Goal: Check status: Check status

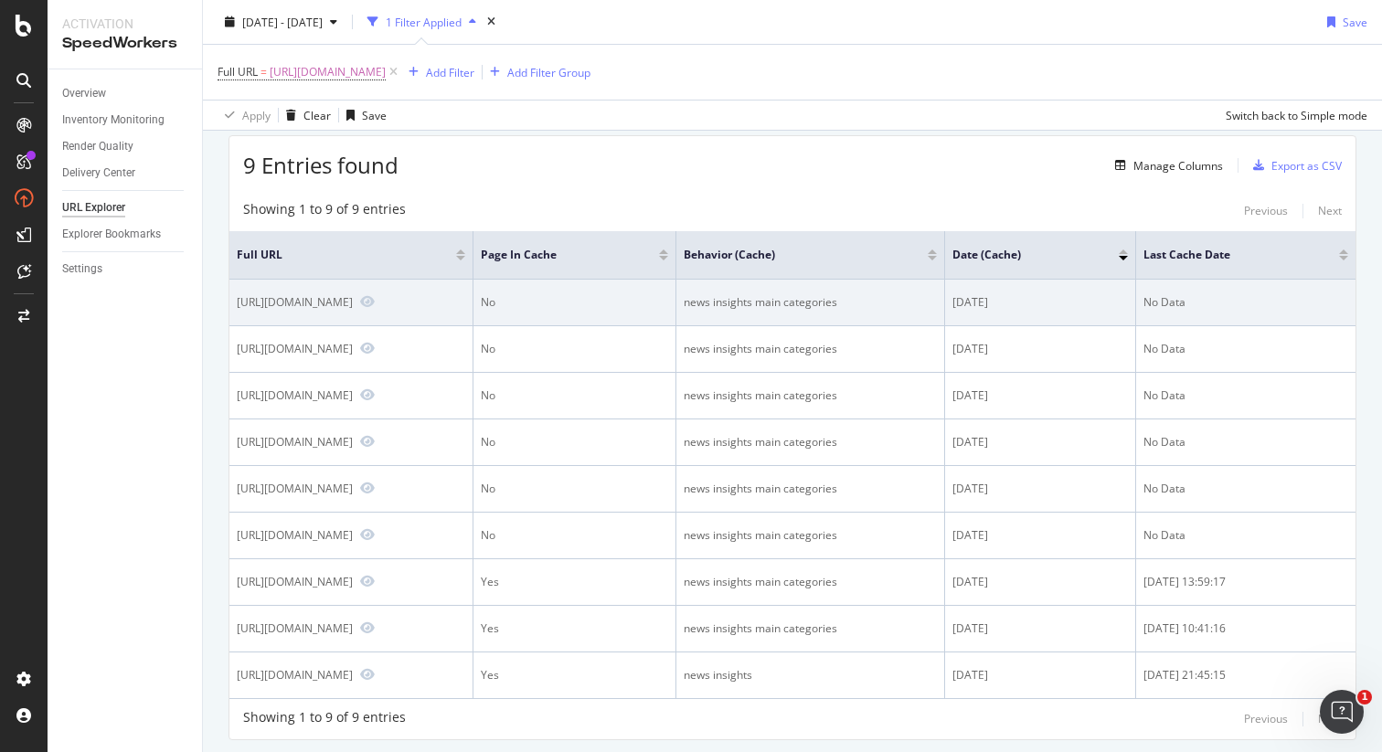
scroll to position [74, 0]
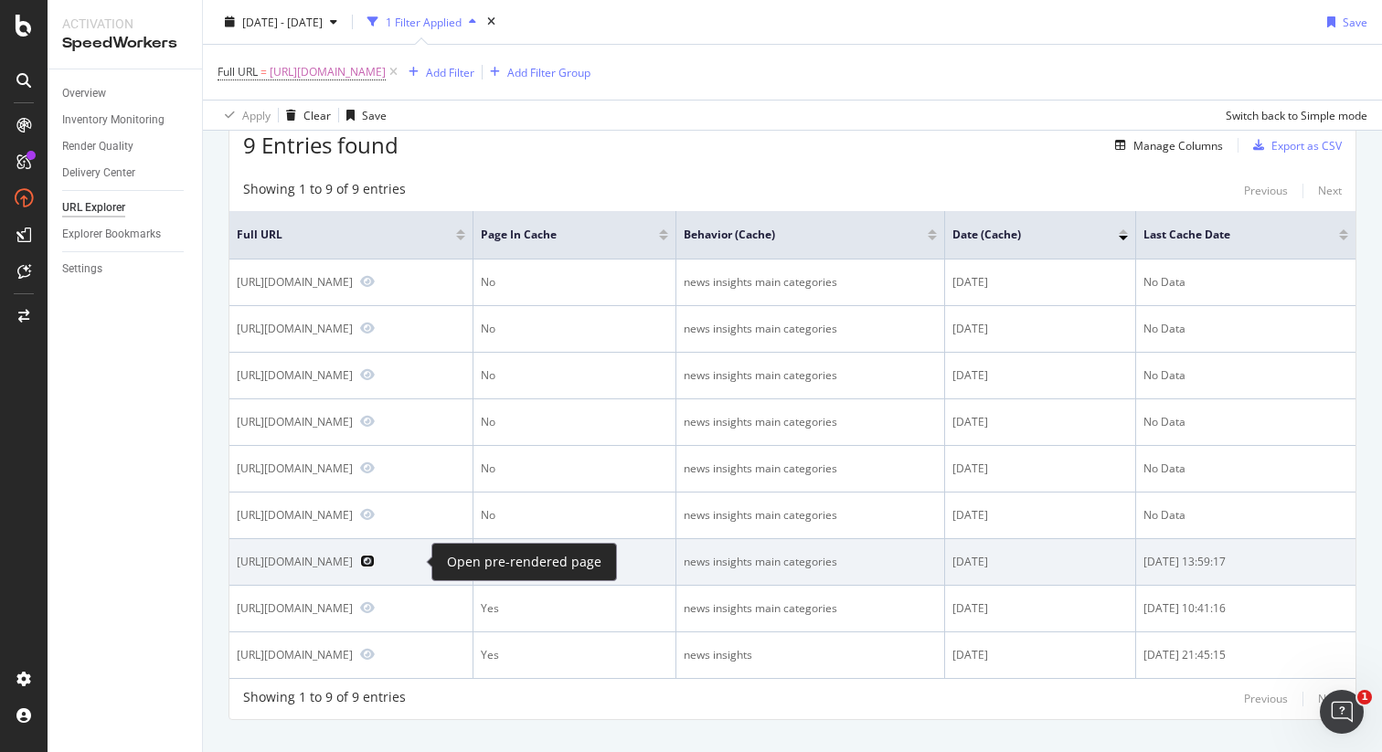
click at [375, 562] on icon "Preview https://www.realtor.com/advice/" at bounding box center [367, 561] width 15 height 13
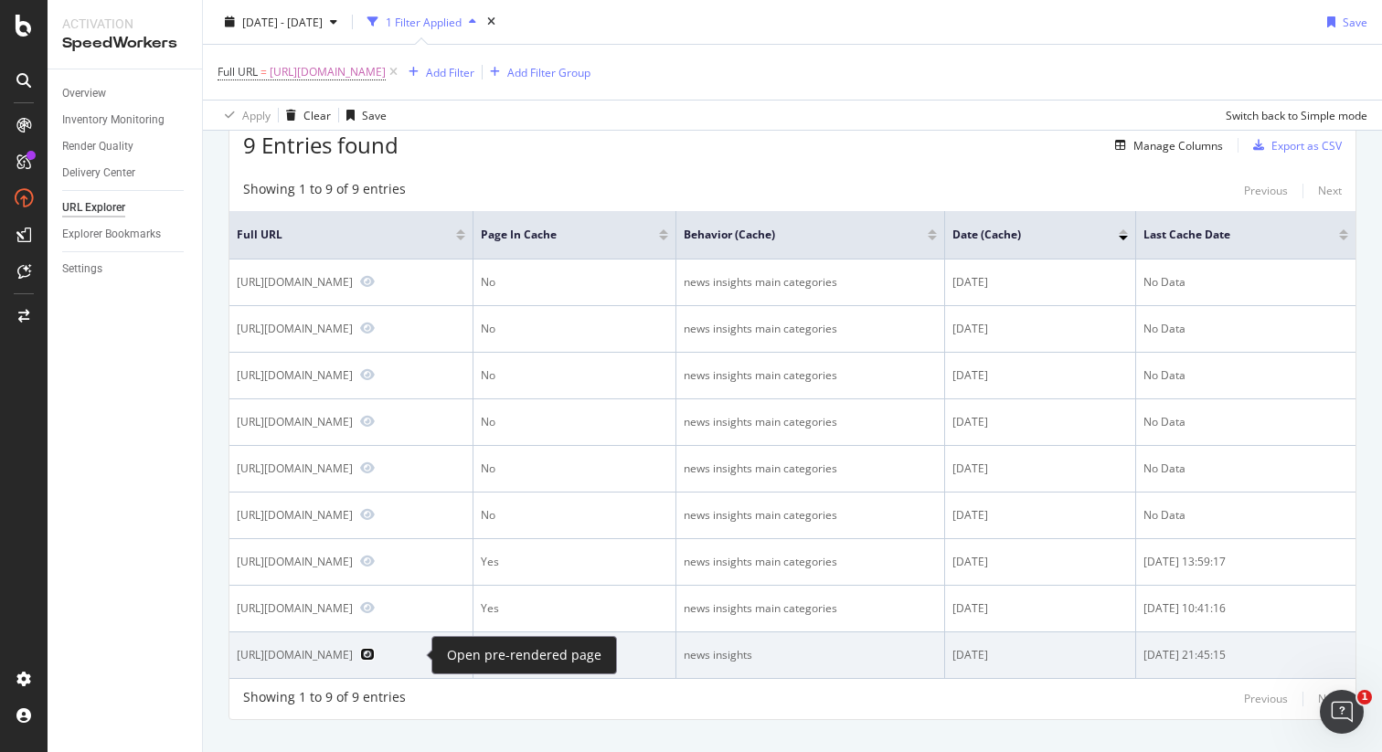
click at [375, 653] on icon "Preview https://www.realtor.com/advice/" at bounding box center [367, 654] width 15 height 13
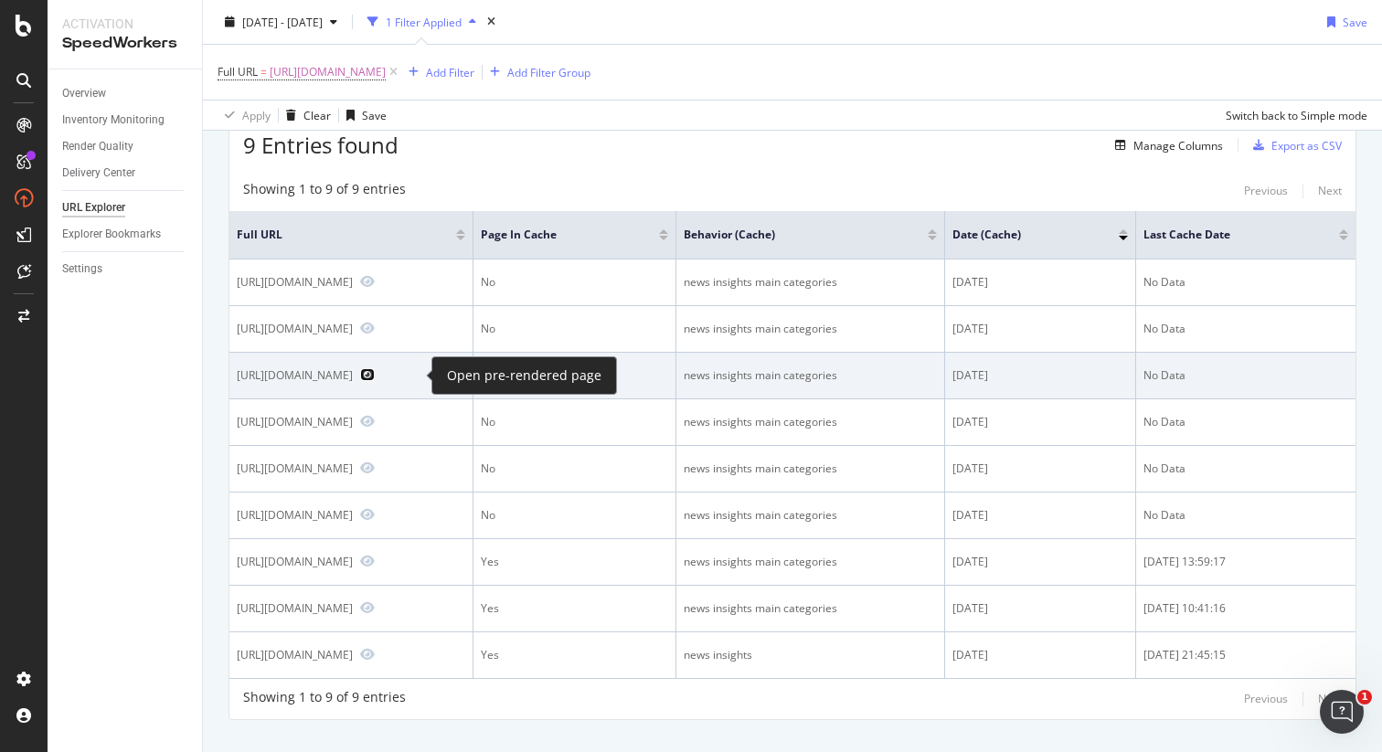
click at [375, 376] on icon "Preview https://www.realtor.com/advice/" at bounding box center [367, 374] width 15 height 13
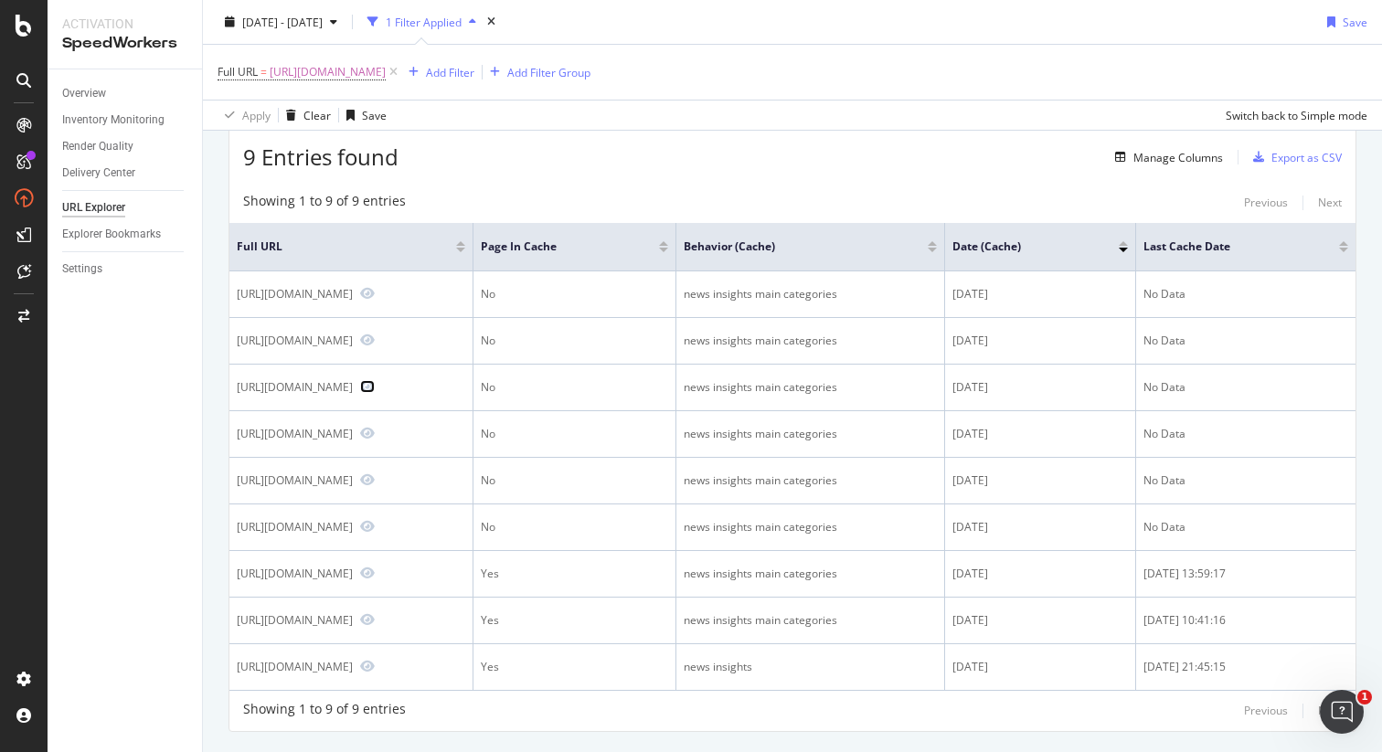
scroll to position [0, 0]
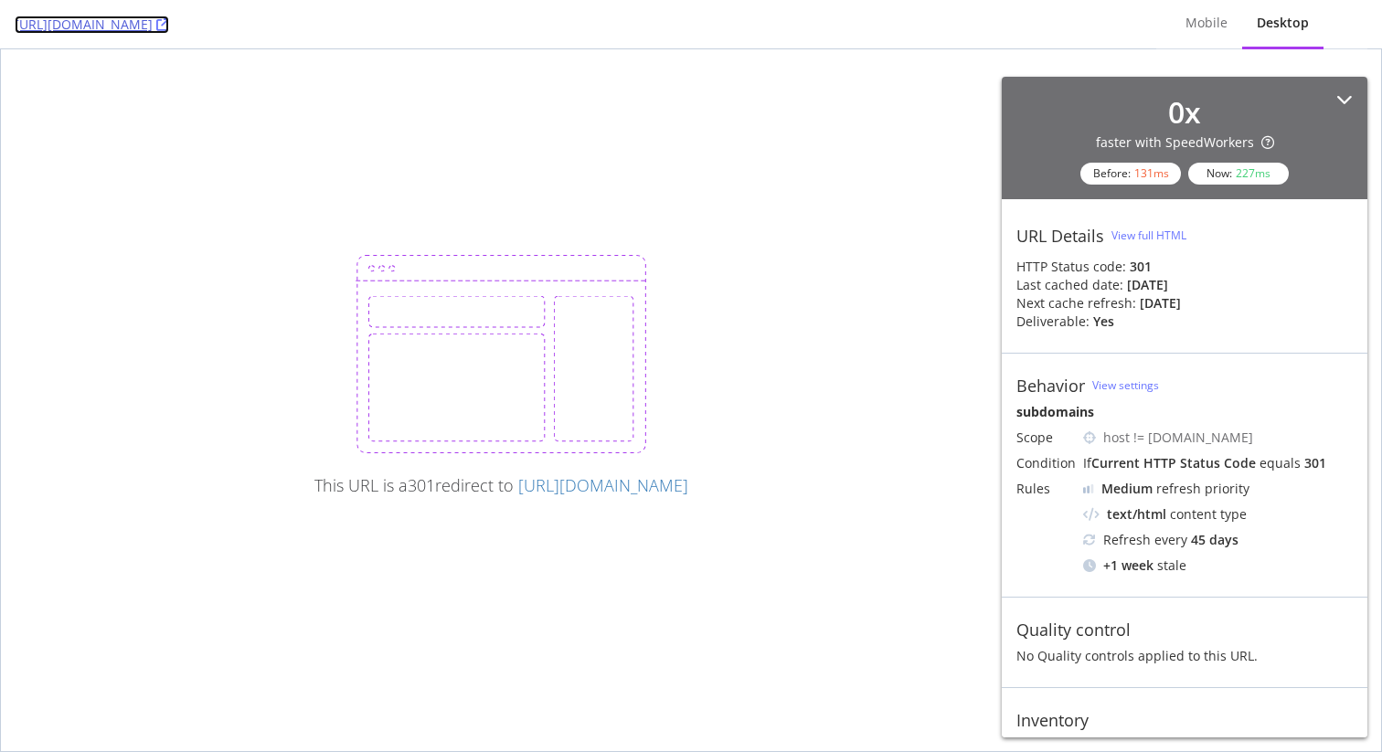
click at [169, 29] on icon at bounding box center [162, 24] width 13 height 13
click at [169, 23] on link "https://cln.realtor.com/mortgage/rates/Tacoma_WA" at bounding box center [92, 25] width 154 height 18
click at [533, 481] on link "https://www.realtor.com/mortgage/rates/Tacoma_WA" at bounding box center [603, 485] width 170 height 22
